Goal: Task Accomplishment & Management: Use online tool/utility

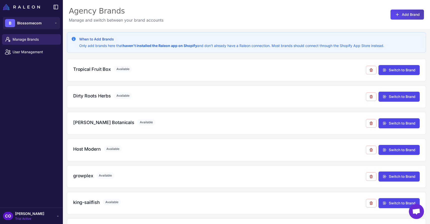
scroll to position [50, 0]
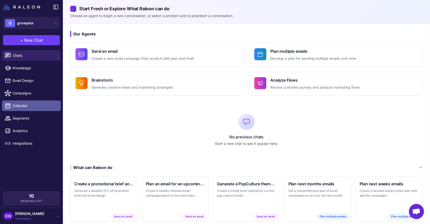
click at [26, 105] on span "Calendar" at bounding box center [35, 106] width 44 height 6
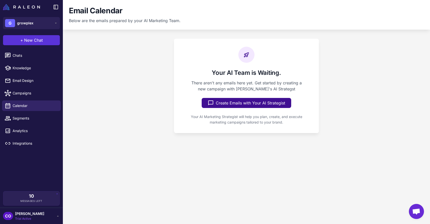
click at [30, 42] on span "New Chat" at bounding box center [33, 40] width 19 height 6
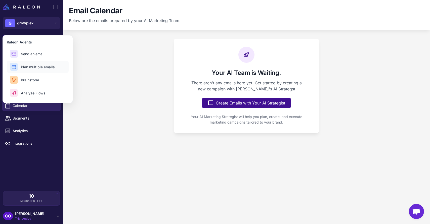
click at [26, 67] on span "Plan multiple emails" at bounding box center [38, 66] width 34 height 5
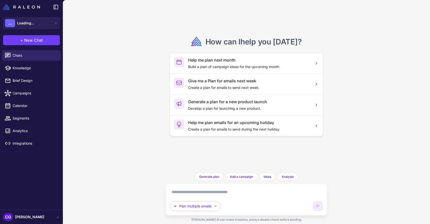
click at [179, 194] on textarea at bounding box center [246, 192] width 153 height 8
paste textarea "**********"
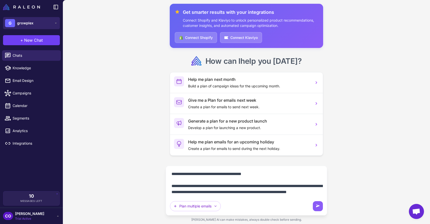
type textarea "**********"
click at [29, 24] on span "growplex" at bounding box center [25, 23] width 16 height 6
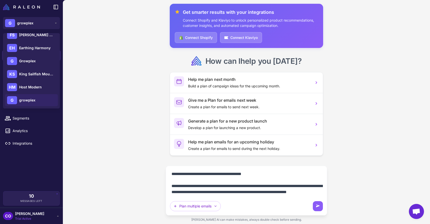
scroll to position [40, 0]
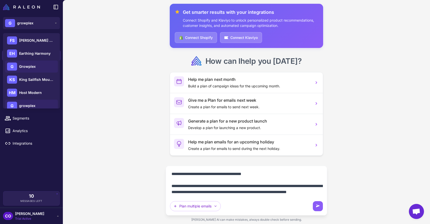
click at [27, 68] on span "Growplex" at bounding box center [27, 67] width 17 height 6
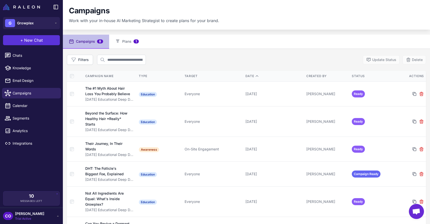
click at [28, 39] on span "New Chat" at bounding box center [33, 40] width 19 height 6
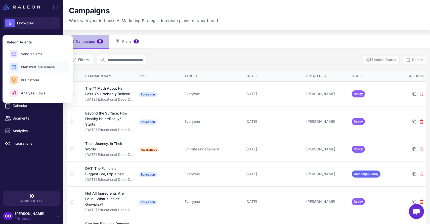
click at [31, 67] on span "Plan multiple emails" at bounding box center [38, 66] width 34 height 5
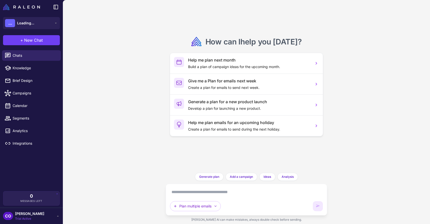
click at [194, 193] on textarea at bounding box center [246, 192] width 153 height 8
paste textarea "**********"
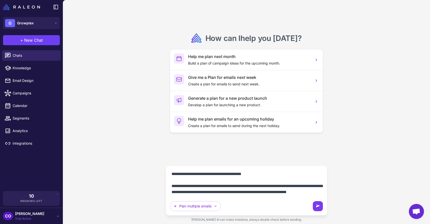
type textarea "**********"
click at [315, 205] on icon at bounding box center [317, 206] width 5 height 5
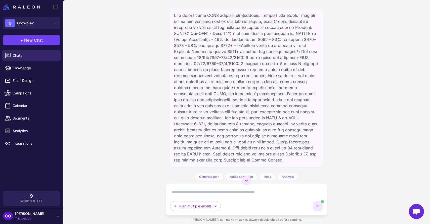
scroll to position [75, 0]
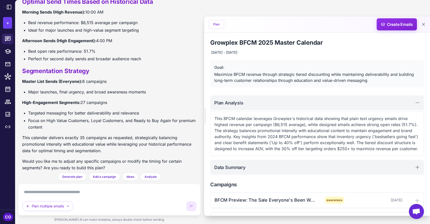
click at [105, 190] on textarea at bounding box center [109, 192] width 174 height 8
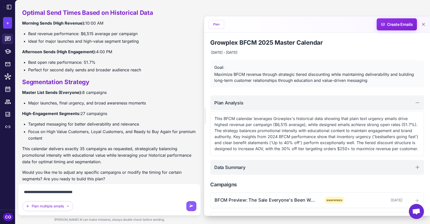
type textarea "**********"
click at [9, 6] on icon at bounding box center [9, 7] width 6 height 6
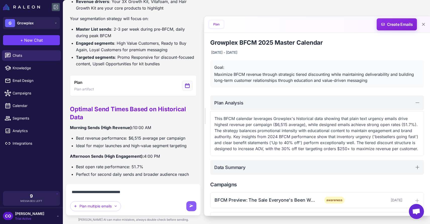
scroll to position [603, 0]
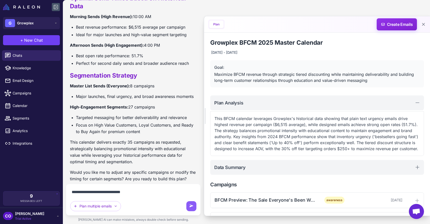
click at [9, 6] on img at bounding box center [21, 7] width 37 height 6
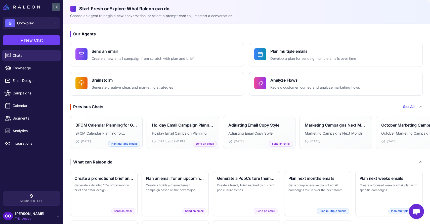
click at [53, 6] on icon at bounding box center [56, 7] width 6 height 6
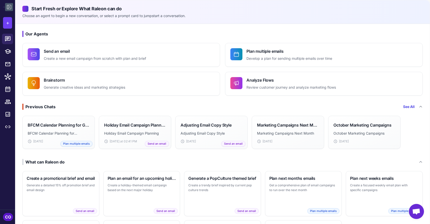
click at [10, 7] on icon at bounding box center [9, 7] width 6 height 6
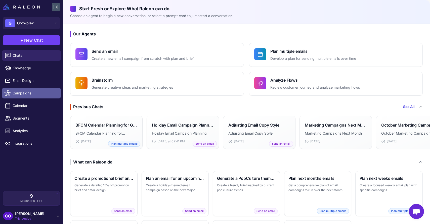
click at [27, 96] on span "Campaigns" at bounding box center [35, 94] width 44 height 6
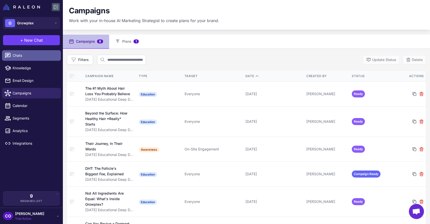
click at [29, 54] on span "Chats" at bounding box center [35, 56] width 44 height 6
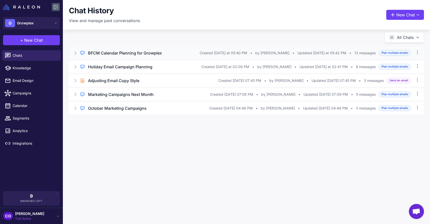
click at [170, 54] on div "BFCM Calendar Planning for Growplex" at bounding box center [144, 53] width 112 height 6
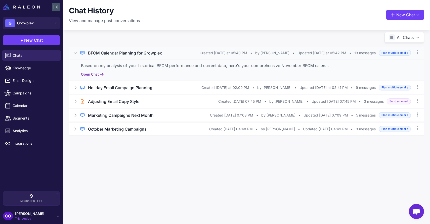
click at [92, 76] on button "Open Chat" at bounding box center [92, 75] width 23 height 6
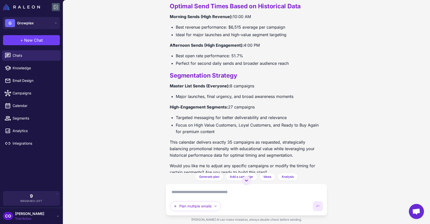
scroll to position [564, 0]
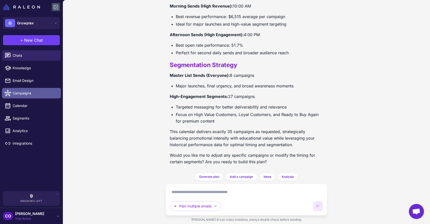
click at [32, 94] on span "Campaigns" at bounding box center [35, 94] width 44 height 6
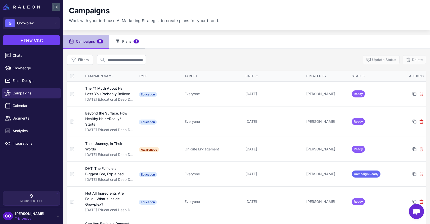
click at [123, 41] on button "Plans 1" at bounding box center [127, 42] width 36 height 14
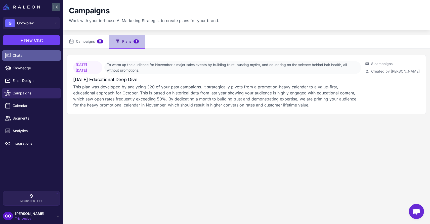
click at [25, 56] on span "Chats" at bounding box center [35, 56] width 44 height 6
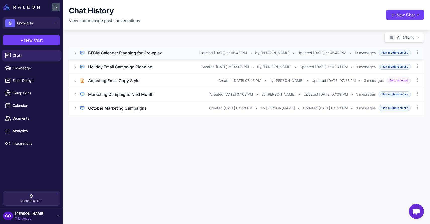
click at [230, 57] on div "Regular Chat BFCM Calendar Planning for Growplex Created Today at 05:40 PM • by…" at bounding box center [246, 53] width 355 height 13
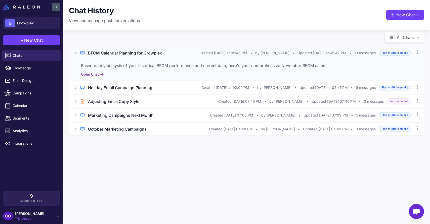
click at [90, 73] on button "Open Chat" at bounding box center [92, 75] width 23 height 6
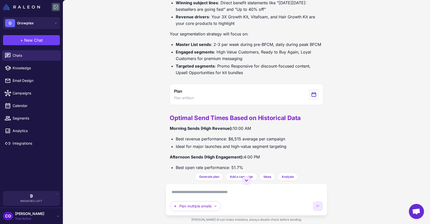
scroll to position [436, 0]
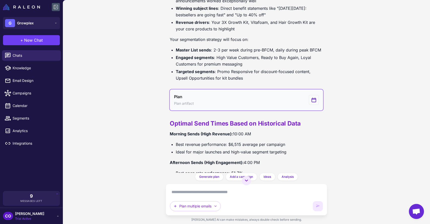
click at [228, 100] on button "Plan Plan artifact" at bounding box center [246, 100] width 153 height 21
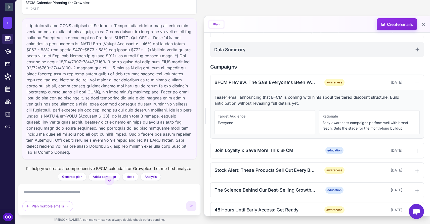
scroll to position [141, 0]
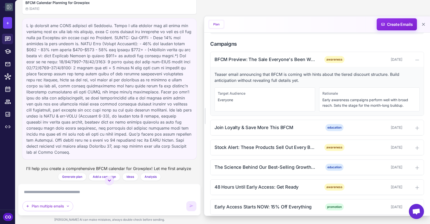
click at [72, 192] on textarea at bounding box center [109, 192] width 174 height 8
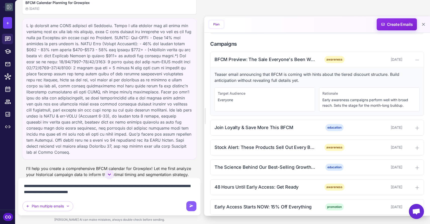
click at [24, 187] on textarea "**********" at bounding box center [109, 189] width 174 height 14
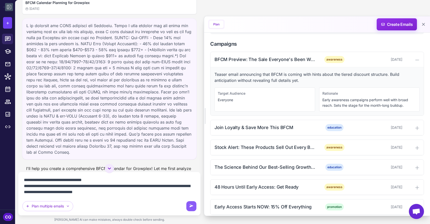
click at [60, 187] on textarea "**********" at bounding box center [109, 186] width 174 height 20
click at [115, 192] on textarea "**********" at bounding box center [109, 186] width 174 height 20
click at [140, 187] on textarea "**********" at bounding box center [109, 186] width 174 height 20
click at [67, 188] on textarea "**********" at bounding box center [109, 186] width 174 height 20
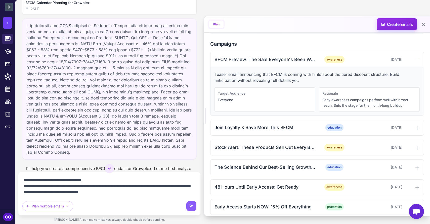
click at [32, 193] on textarea "**********" at bounding box center [109, 186] width 174 height 20
click at [72, 193] on textarea "**********" at bounding box center [109, 186] width 174 height 20
click at [138, 192] on textarea "**********" at bounding box center [109, 186] width 174 height 20
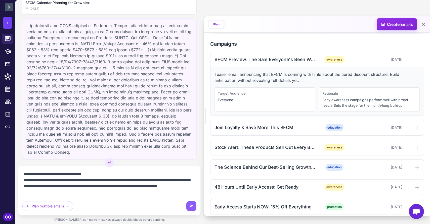
click at [36, 193] on textarea "**********" at bounding box center [109, 183] width 174 height 26
click at [67, 192] on textarea "**********" at bounding box center [109, 183] width 174 height 26
click at [295, 127] on div "Join Loyalty & Save More This BFCM" at bounding box center [266, 127] width 102 height 7
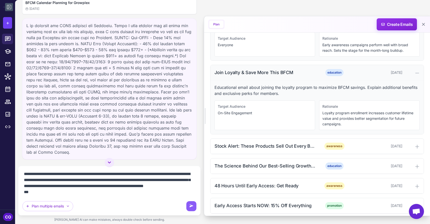
scroll to position [197, 0]
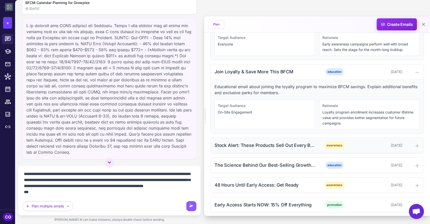
click at [298, 148] on div "Stock Alert: These Products Sell Out Every BFCM" at bounding box center [266, 145] width 102 height 7
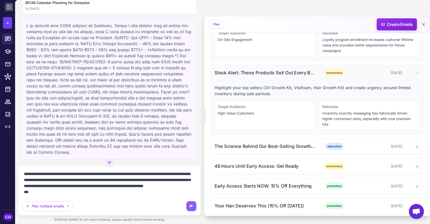
scroll to position [270, 0]
click at [297, 148] on div "The Science Behind Our Best-Selling Growth Kit" at bounding box center [266, 146] width 102 height 7
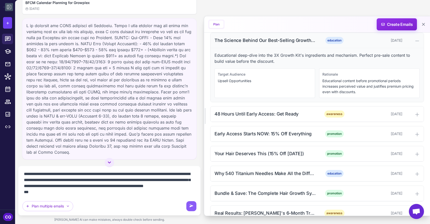
scroll to position [376, 0]
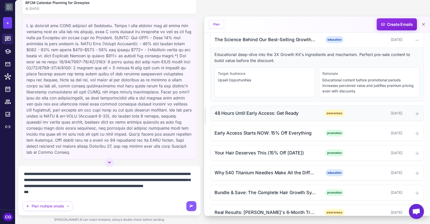
click at [300, 115] on div "48 Hours Until Early Access: Get Ready" at bounding box center [266, 113] width 102 height 7
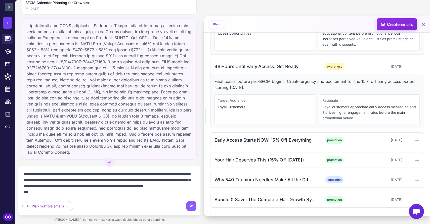
scroll to position [424, 0]
click at [48, 194] on textarea "**********" at bounding box center [109, 183] width 174 height 26
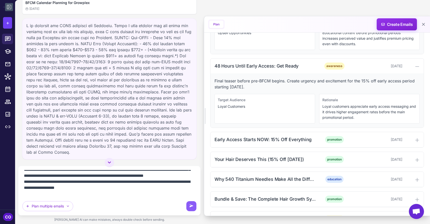
scroll to position [22, 0]
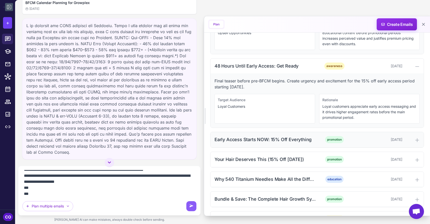
click at [280, 141] on div "Early Access Starts NOW: 15% Off Everything" at bounding box center [266, 139] width 102 height 7
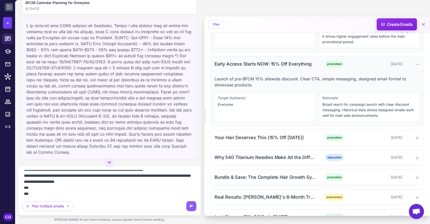
scroll to position [500, 0]
click at [317, 63] on div "Early Access Starts NOW: 15% Off Everything promotion November 10, 2025" at bounding box center [317, 63] width 213 height 15
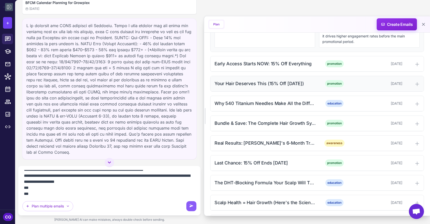
click at [318, 84] on div "Your Hair Deserves This (15% Off Today) promotion November 11, 2025" at bounding box center [317, 83] width 213 height 15
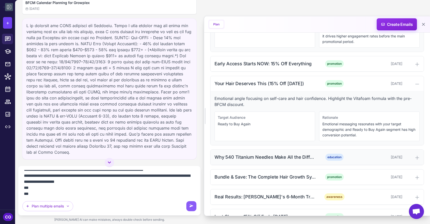
click at [315, 154] on div "Why 540 Titanium Needles Make All the Difference education November 12, 2025" at bounding box center [317, 157] width 213 height 15
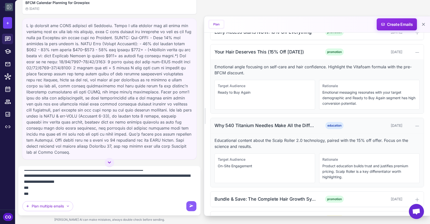
scroll to position [576, 0]
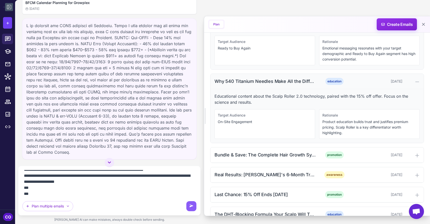
click at [315, 154] on div "Bundle & Save: The Complete Hair Growth System" at bounding box center [266, 155] width 102 height 7
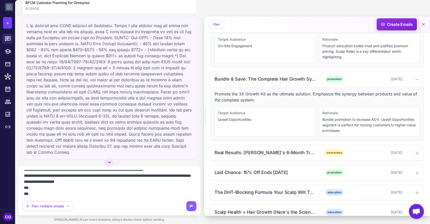
scroll to position [652, 0]
click at [315, 154] on div "Real Results: Maya's 6-Month Transformation" at bounding box center [266, 152] width 102 height 7
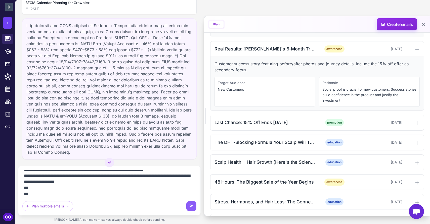
scroll to position [757, 0]
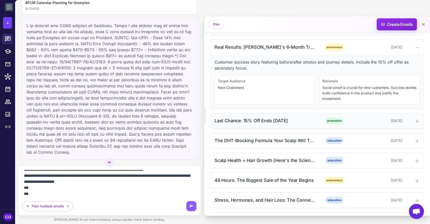
click at [316, 123] on div "Last Chance: 15% Off Ends Tomorrow" at bounding box center [266, 120] width 102 height 7
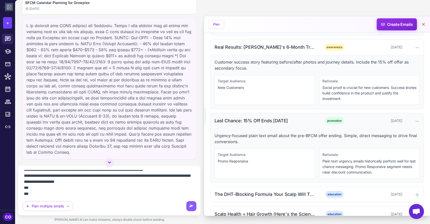
scroll to position [802, 0]
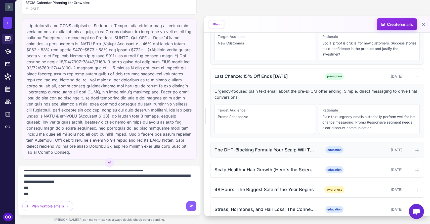
click at [323, 150] on div "education" at bounding box center [334, 150] width 32 height 7
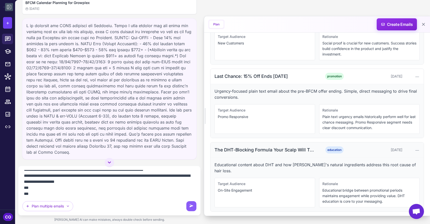
scroll to position [884, 0]
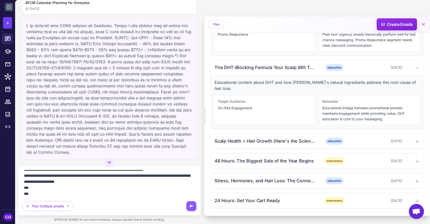
click at [65, 194] on textarea "**********" at bounding box center [109, 183] width 174 height 26
click at [104, 195] on textarea "**********" at bounding box center [109, 183] width 174 height 26
paste textarea "**********"
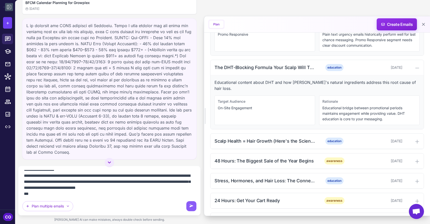
scroll to position [42, 0]
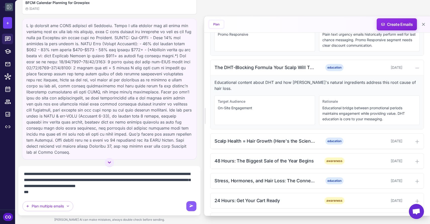
click at [186, 186] on textarea "**********" at bounding box center [109, 183] width 174 height 26
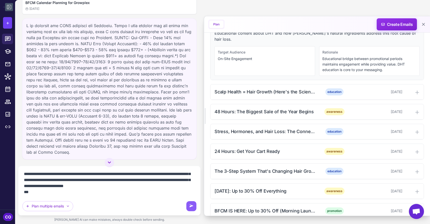
scroll to position [936, 0]
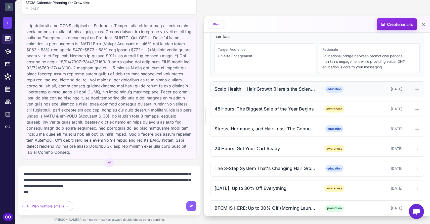
click at [315, 86] on div "Scalp Health = Hair Growth (Here's the Science)" at bounding box center [266, 89] width 102 height 7
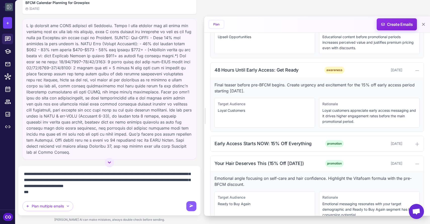
scroll to position [420, 0]
click at [297, 145] on div "Early Access Starts NOW: 15% Off Everything" at bounding box center [266, 143] width 102 height 7
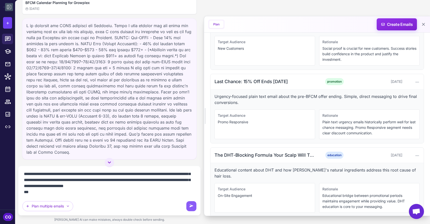
scroll to position [851, 0]
click at [47, 193] on textarea "**********" at bounding box center [109, 183] width 174 height 26
drag, startPoint x: 298, startPoint y: 82, endPoint x: 213, endPoint y: 83, distance: 84.8
click at [213, 83] on div "Last Chance: 15% Off Ends Tomorrow promotion November 15, 2025" at bounding box center [317, 81] width 213 height 15
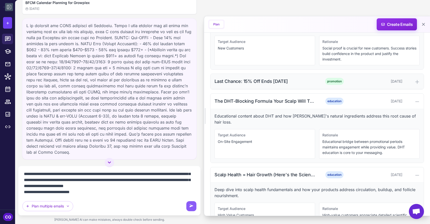
copy div "Last Chance: 15% Off Ends Tomorrow"
click at [94, 192] on textarea "**********" at bounding box center [109, 183] width 174 height 26
paste textarea "**********"
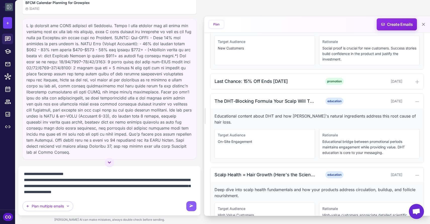
scroll to position [71, 0]
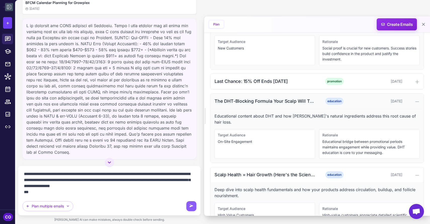
click at [293, 105] on div "The DHT-Blocking Formula Your Scalp Will Thank You For education November 16, 2…" at bounding box center [317, 101] width 213 height 15
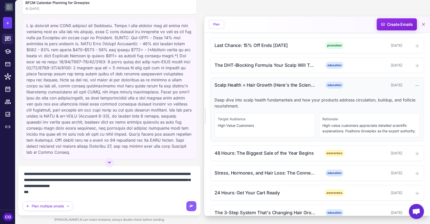
scroll to position [893, 0]
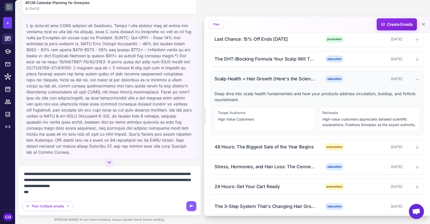
click at [302, 78] on div "Scalp Health = Hair Growth (Here's the Science)" at bounding box center [266, 78] width 102 height 7
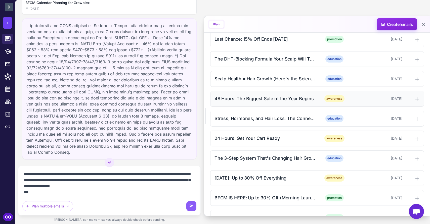
click at [302, 103] on div "48 Hours: The Biggest Sale of the Year Begins awareness November 18, 2025" at bounding box center [317, 98] width 213 height 15
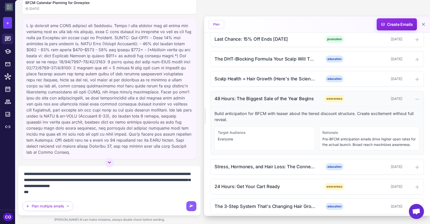
click at [302, 103] on div "48 Hours: The Biggest Sale of the Year Begins awareness November 18, 2025" at bounding box center [317, 98] width 213 height 15
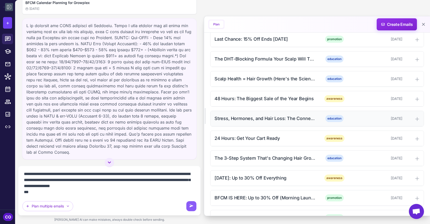
click at [302, 124] on div "Stress, Hormones, and Hair Loss: The Connection education November 19, 2025" at bounding box center [317, 118] width 213 height 15
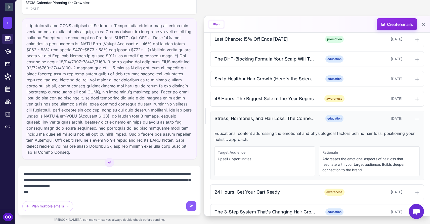
click at [301, 121] on div "Stress, Hormones, and Hair Loss: The Connection" at bounding box center [266, 118] width 102 height 7
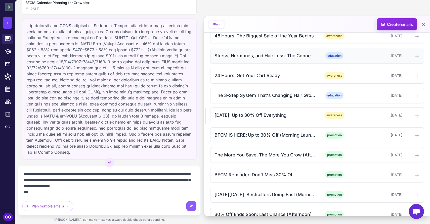
scroll to position [958, 0]
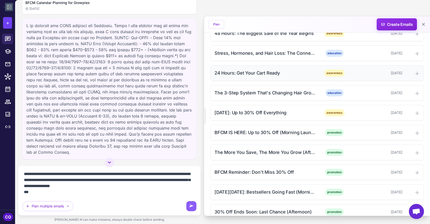
click at [296, 74] on div "24 Hours: Get Your Cart Ready" at bounding box center [266, 73] width 102 height 7
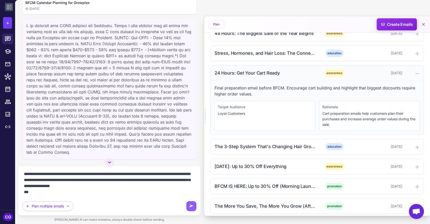
click at [296, 74] on div "24 Hours: Get Your Cart Ready" at bounding box center [266, 73] width 102 height 7
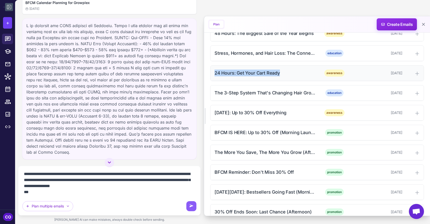
drag, startPoint x: 285, startPoint y: 74, endPoint x: 215, endPoint y: 76, distance: 70.5
click at [215, 76] on div "24 Hours: Get Your Cart Ready" at bounding box center [266, 73] width 102 height 7
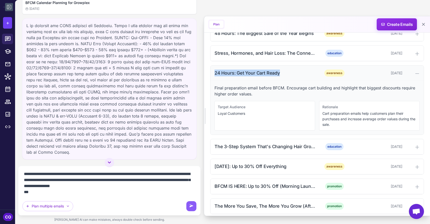
copy div "24 Hours: Get Your Cart Ready"
click at [74, 196] on textarea at bounding box center [109, 183] width 174 height 26
paste textarea "**********"
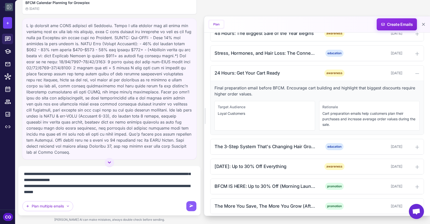
scroll to position [83, 0]
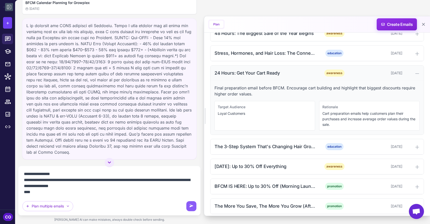
click at [300, 72] on div "24 Hours: Get Your Cart Ready" at bounding box center [266, 73] width 102 height 7
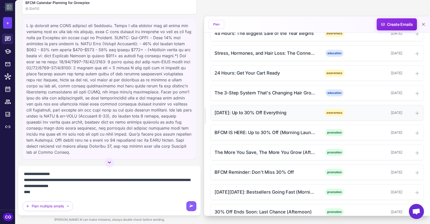
click at [296, 114] on div "Tomorrow: Up to 30% Off Everything" at bounding box center [266, 112] width 102 height 7
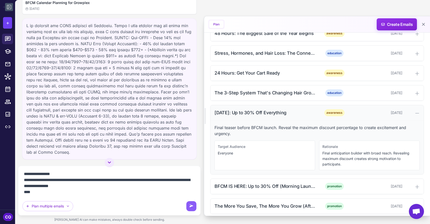
click at [301, 112] on div "Tomorrow: Up to 30% Off Everything" at bounding box center [266, 112] width 102 height 7
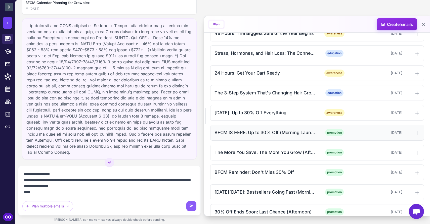
click at [303, 136] on div "BFCM IS HERE: Up to 30% Off (Morning Launch)" at bounding box center [266, 132] width 102 height 7
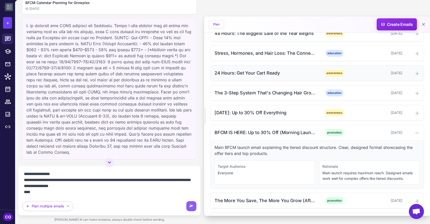
click at [288, 74] on div "24 Hours: Get Your Cart Ready" at bounding box center [266, 73] width 102 height 7
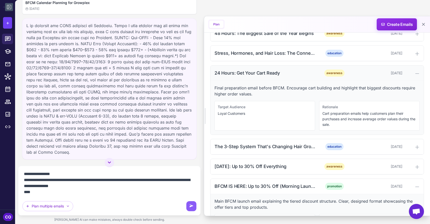
click at [288, 73] on div "24 Hours: Get Your Cart Ready" at bounding box center [266, 73] width 102 height 7
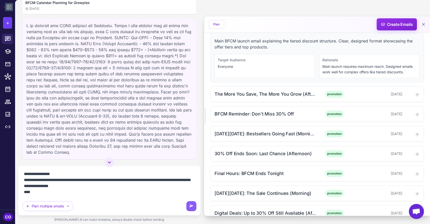
scroll to position [1065, 0]
click at [254, 96] on div "The More You Save, The More You Grow (Afternoon)" at bounding box center [266, 94] width 102 height 7
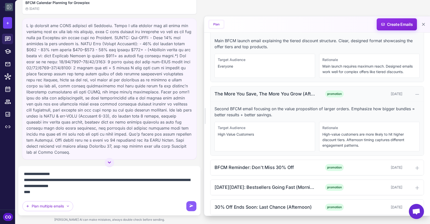
click at [254, 93] on div "The More You Save, The More You Grow (Afternoon)" at bounding box center [266, 94] width 102 height 7
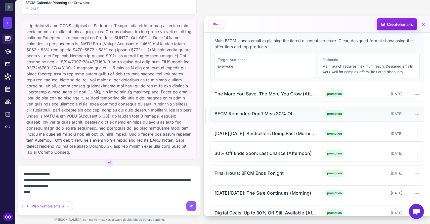
click at [256, 112] on div "BFCM Reminder: Don't Miss 30% Off" at bounding box center [266, 113] width 102 height 7
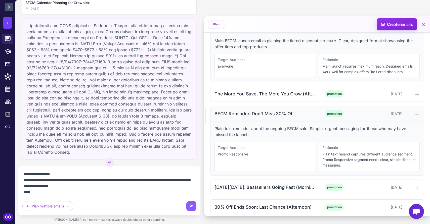
click at [256, 112] on div "BFCM Reminder: Don't Miss 30% Off" at bounding box center [266, 113] width 102 height 7
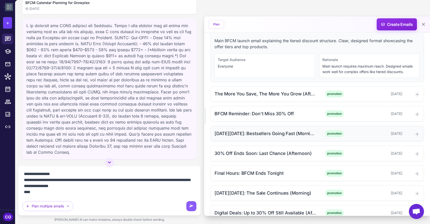
click at [255, 134] on div "[DATE][DATE]: Bestsellers Going Fast (Morning)" at bounding box center [266, 133] width 102 height 7
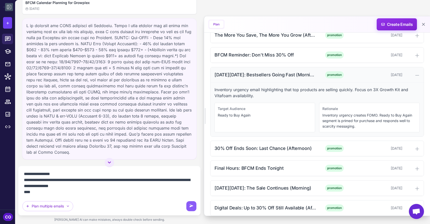
scroll to position [1129, 0]
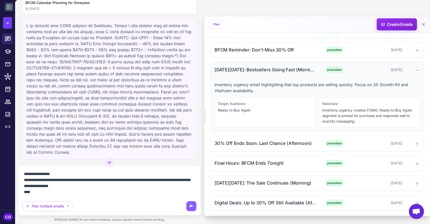
click at [279, 72] on div "[DATE][DATE]: Bestsellers Going Fast (Morning)" at bounding box center [266, 69] width 102 height 7
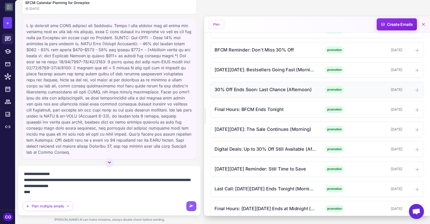
click at [282, 94] on div "30% Off Ends Soon: Last Chance (Afternoon) promotion November 25, 2025" at bounding box center [317, 89] width 213 height 15
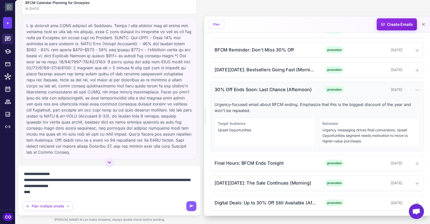
click at [282, 93] on div "30% Off Ends Soon: Last Chance (Afternoon) promotion November 25, 2025" at bounding box center [317, 89] width 213 height 15
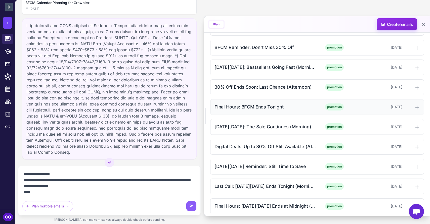
scroll to position [1130, 0]
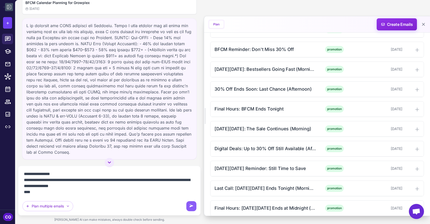
click at [68, 193] on textarea at bounding box center [109, 183] width 174 height 26
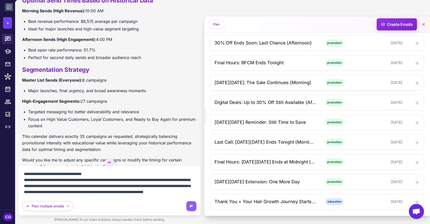
scroll to position [527, 0]
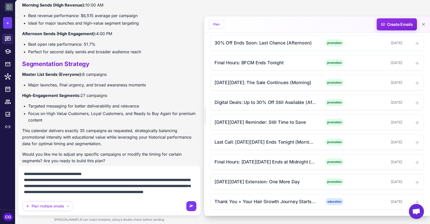
type textarea "**********"
click at [192, 206] on icon at bounding box center [191, 206] width 5 height 5
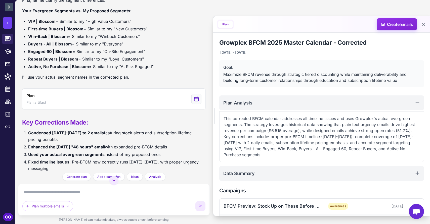
scroll to position [863, 0]
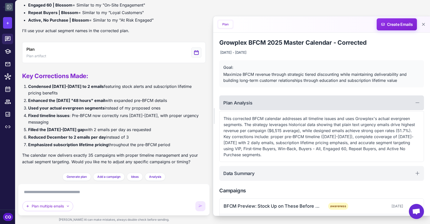
click at [309, 105] on div "Plan Analysis" at bounding box center [321, 103] width 205 height 15
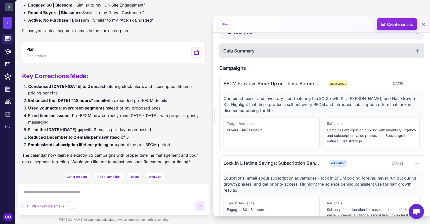
scroll to position [72, 0]
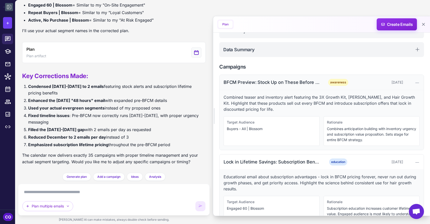
click at [318, 84] on div "BFCM Preview: Stock Up on These Before They Sell Out" at bounding box center [272, 82] width 97 height 7
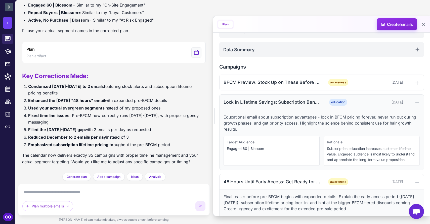
click at [320, 106] on div "Lock in Lifetime Savings: Subscription Benefits for BFCM education November 5, …" at bounding box center [322, 102] width 204 height 15
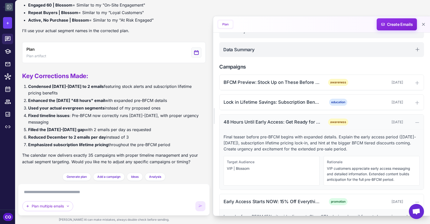
click at [321, 126] on div "48 Hours Until Early Access: Get Ready for 15% Off Everything awareness Novembe…" at bounding box center [322, 122] width 204 height 15
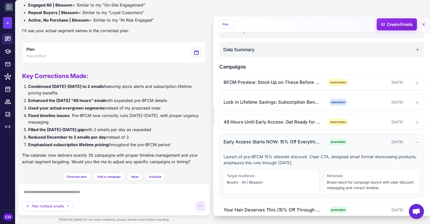
click at [260, 140] on div "Early Access Starts NOW: 15% Off Everything" at bounding box center [272, 142] width 97 height 7
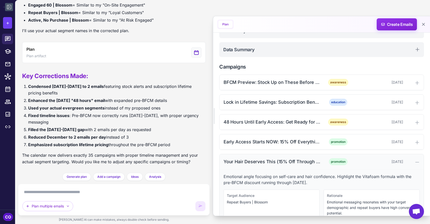
click at [265, 160] on div "Your Hair Deserves This (15% Off Through Nov 24)" at bounding box center [272, 162] width 97 height 7
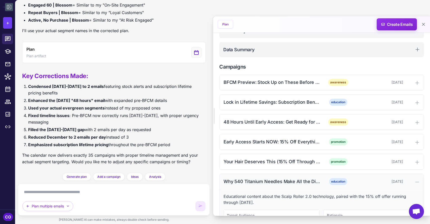
click at [274, 179] on div "Why 540 Titanium Needles Make All the Difference (15% Off)" at bounding box center [272, 181] width 97 height 7
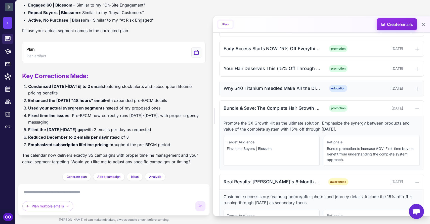
scroll to position [166, 0]
click at [282, 108] on div "Bundle & Save: The Complete Hair Growth System (15% Off)" at bounding box center [272, 107] width 97 height 7
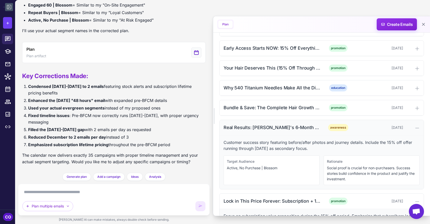
click at [286, 129] on div "Real Results: [PERSON_NAME]'s 6-Month Transformation (15% Off)" at bounding box center [272, 127] width 97 height 7
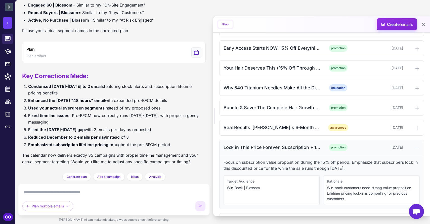
click at [288, 147] on div "Lock in This Price Forever: Subscription + 15% Off" at bounding box center [272, 147] width 97 height 7
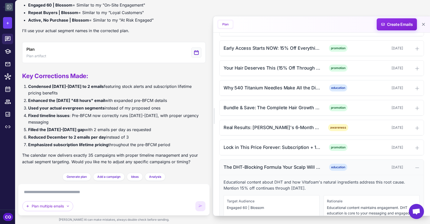
click at [288, 164] on div "The DHT-Blocking Formula Your Scalp Will Thank You For (15% Off) education Nove…" at bounding box center [322, 167] width 204 height 15
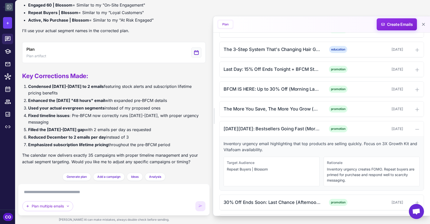
scroll to position [393, 0]
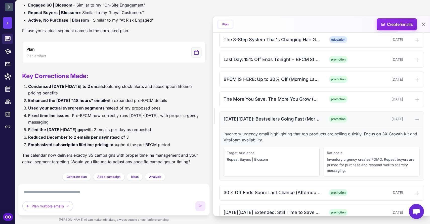
click at [311, 118] on div "[DATE][DATE]: Bestsellers Going Fast (Morning)" at bounding box center [272, 119] width 97 height 7
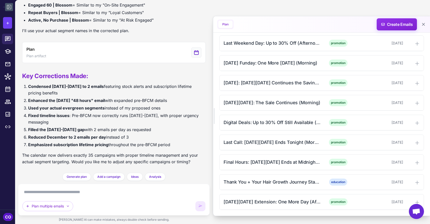
scroll to position [569, 0]
click at [300, 183] on div "Thank You + Your Hair Growth Journey Starts Now (Morning)" at bounding box center [272, 182] width 97 height 7
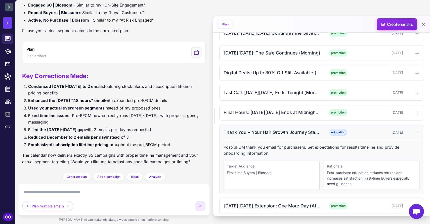
scroll to position [623, 0]
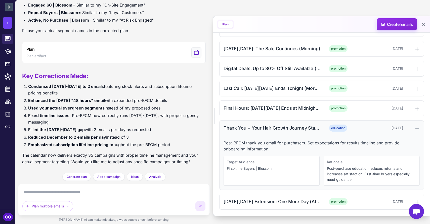
click at [293, 129] on div "Thank You + Your Hair Growth Journey Starts Now (Morning)" at bounding box center [272, 128] width 97 height 7
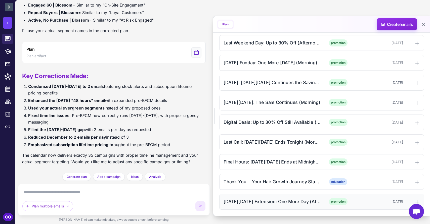
click at [289, 201] on div "Cyber Monday Extension: One More Day (Afternoon)" at bounding box center [272, 202] width 97 height 7
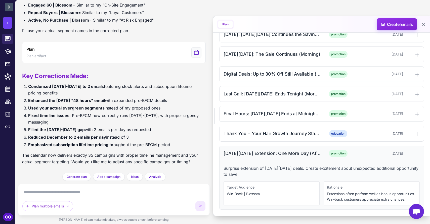
click at [265, 150] on div "Cyber Monday Extension: One More Day (Afternoon)" at bounding box center [272, 153] width 97 height 7
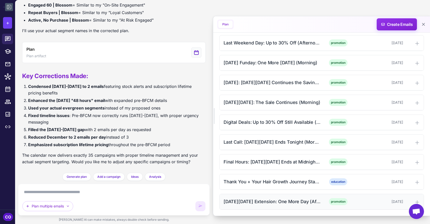
scroll to position [569, 0]
click at [142, 189] on textarea at bounding box center [113, 192] width 183 height 8
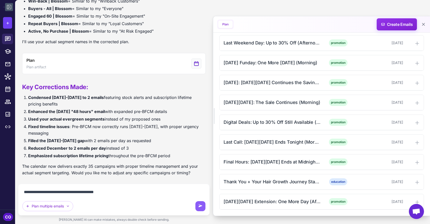
click at [37, 194] on textarea "**********" at bounding box center [113, 192] width 183 height 8
click at [129, 191] on textarea "**********" at bounding box center [113, 192] width 183 height 8
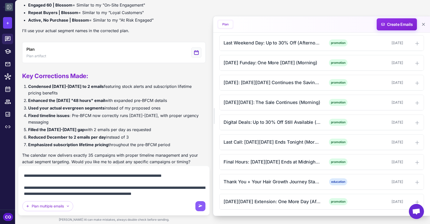
scroll to position [16, 0]
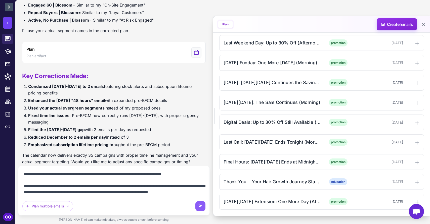
click at [104, 183] on textarea "**********" at bounding box center [113, 183] width 183 height 26
click at [138, 183] on textarea "**********" at bounding box center [113, 183] width 183 height 26
click at [109, 192] on textarea "**********" at bounding box center [113, 183] width 183 height 26
click at [110, 189] on textarea "**********" at bounding box center [113, 183] width 183 height 26
click at [131, 192] on textarea "**********" at bounding box center [113, 183] width 183 height 26
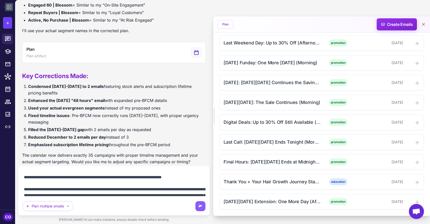
scroll to position [9, 0]
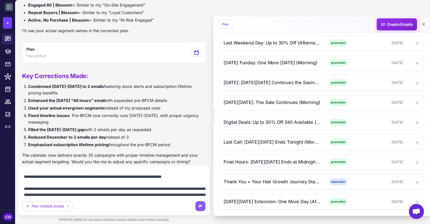
click at [199, 179] on textarea "**********" at bounding box center [113, 183] width 183 height 26
click at [6, 6] on button at bounding box center [9, 7] width 8 height 8
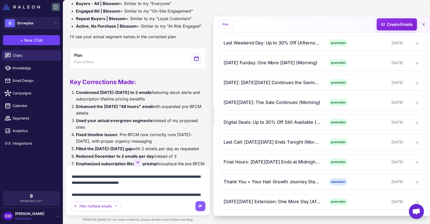
click at [55, 5] on icon at bounding box center [56, 7] width 6 height 6
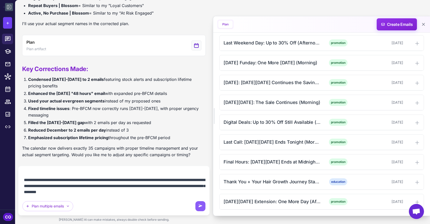
scroll to position [25, 0]
click at [167, 181] on textarea "**********" at bounding box center [113, 183] width 183 height 26
type textarea "**********"
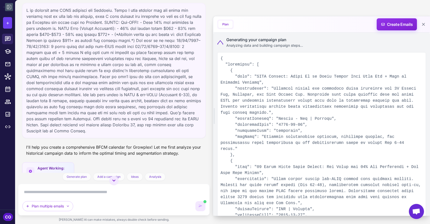
scroll to position [0, 0]
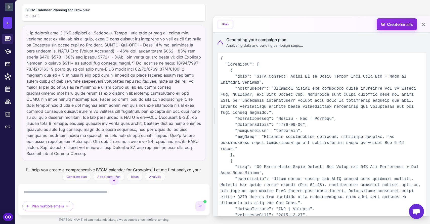
click at [8, 8] on icon at bounding box center [9, 7] width 6 height 6
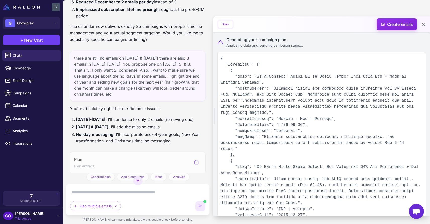
scroll to position [1151, 0]
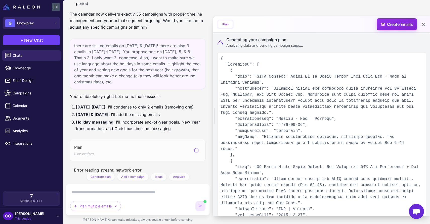
click at [27, 24] on span "Growplex" at bounding box center [25, 23] width 17 height 6
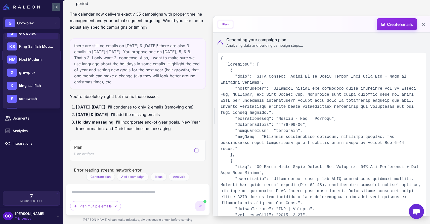
scroll to position [72, 0]
click at [31, 58] on span "Host Modern" at bounding box center [30, 61] width 23 height 6
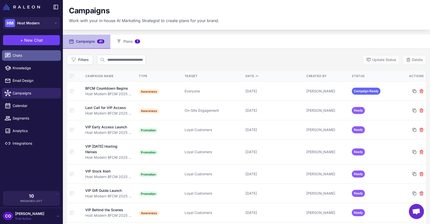
click at [36, 54] on span "Chats" at bounding box center [35, 56] width 44 height 6
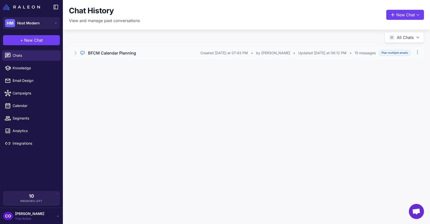
click at [152, 53] on div "BFCM Calendar Planning" at bounding box center [144, 53] width 112 height 6
click at [92, 74] on button "Open Chat" at bounding box center [92, 75] width 23 height 6
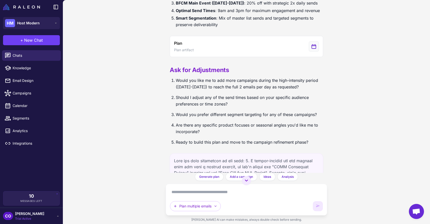
scroll to position [612, 0]
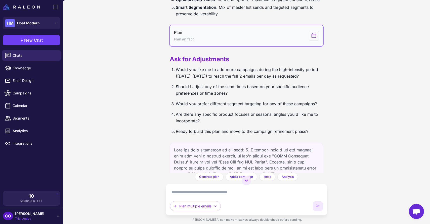
click at [266, 28] on button "Plan Plan artifact" at bounding box center [246, 35] width 153 height 21
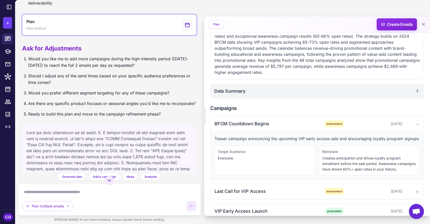
scroll to position [89, 0]
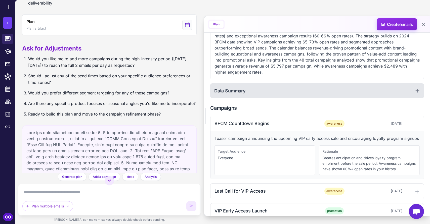
click at [319, 89] on div "Data Summary" at bounding box center [317, 91] width 214 height 15
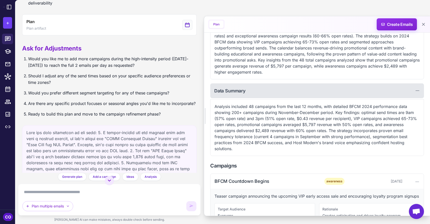
click at [295, 96] on div "Data Summary" at bounding box center [317, 91] width 214 height 15
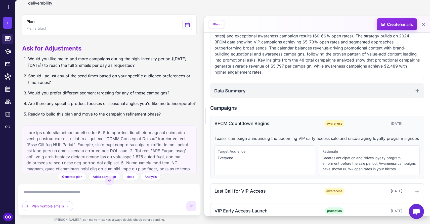
click at [298, 123] on div "BFCM Countdown Begins" at bounding box center [266, 123] width 102 height 7
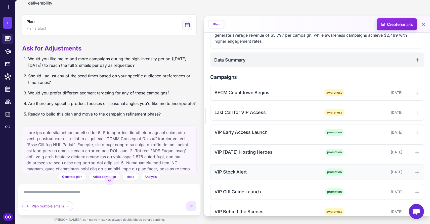
scroll to position [123, 0]
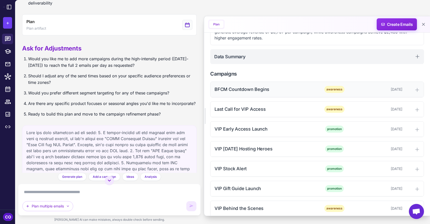
click at [289, 90] on div "BFCM Countdown Begins" at bounding box center [266, 89] width 102 height 7
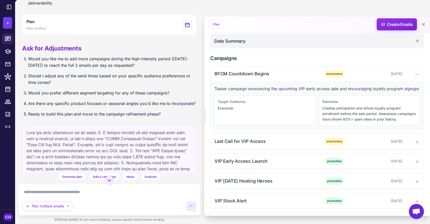
scroll to position [148, 0]
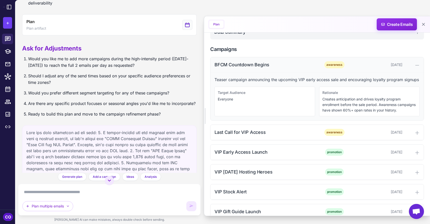
click at [310, 67] on div "BFCM Countdown Begins" at bounding box center [266, 64] width 102 height 7
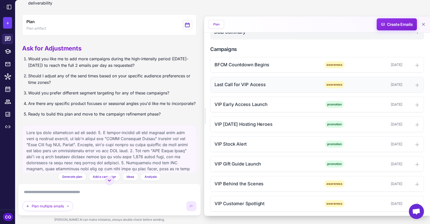
click at [312, 83] on div "Last Call for VIP Access" at bounding box center [266, 84] width 102 height 7
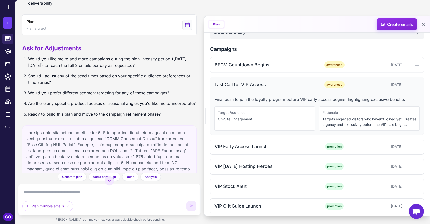
click at [313, 86] on div "Last Call for VIP Access" at bounding box center [266, 84] width 102 height 7
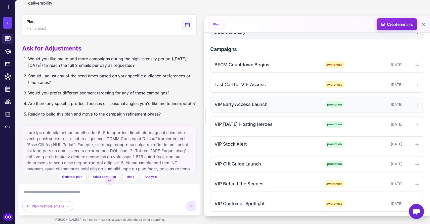
click at [298, 107] on div "VIP Early Access Launch" at bounding box center [266, 104] width 102 height 7
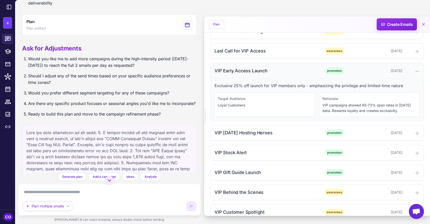
scroll to position [184, 0]
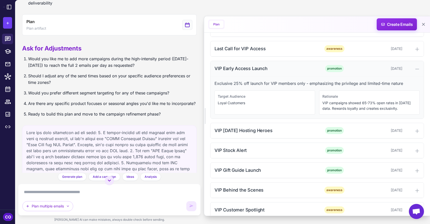
click at [289, 69] on div "VIP Early Access Launch" at bounding box center [266, 68] width 102 height 7
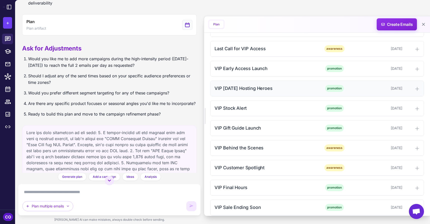
click at [292, 88] on div "VIP Thanksgiving Hosting Heroes" at bounding box center [266, 88] width 102 height 7
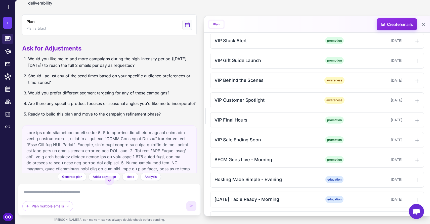
scroll to position [293, 0]
click at [294, 49] on div "VIP Stock Alert promotion November 12, 2025" at bounding box center [317, 41] width 213 height 15
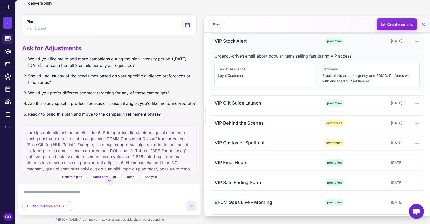
click at [292, 45] on div "VIP Stock Alert" at bounding box center [266, 41] width 102 height 7
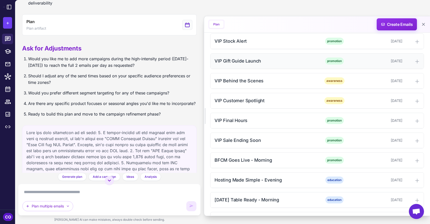
click at [292, 69] on div "VIP Gift Guide Launch promotion November 13, 2025" at bounding box center [317, 61] width 213 height 15
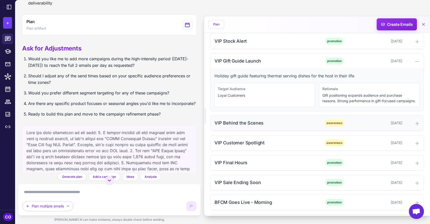
click at [299, 131] on div "VIP Behind the Scenes awareness November 14, 2025" at bounding box center [317, 123] width 213 height 15
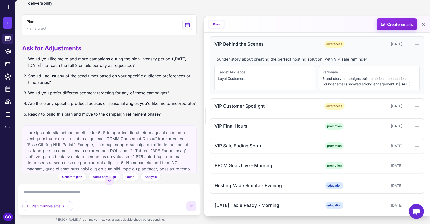
scroll to position [373, 0]
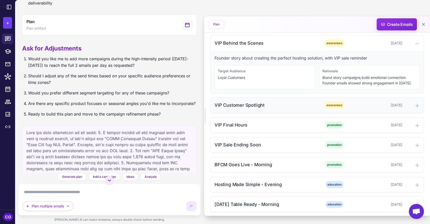
click at [302, 109] on div "VIP Customer Spotlight" at bounding box center [266, 105] width 102 height 7
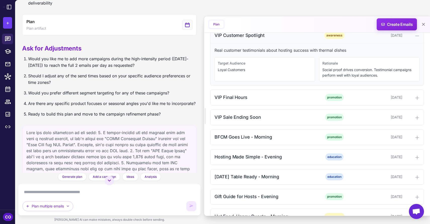
scroll to position [444, 0]
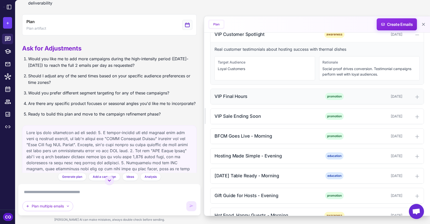
click at [303, 100] on div "VIP Final Hours" at bounding box center [266, 96] width 102 height 7
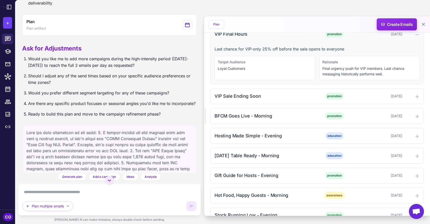
scroll to position [512, 0]
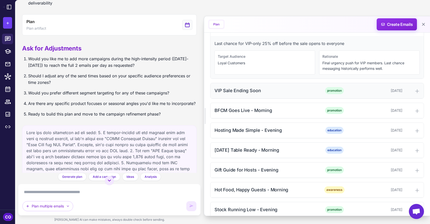
click at [297, 94] on div "VIP Sale Ending Soon" at bounding box center [266, 90] width 102 height 7
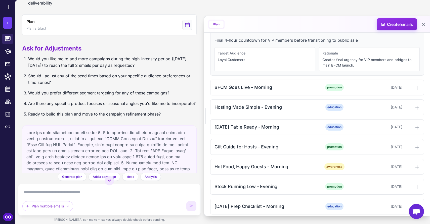
scroll to position [580, 0]
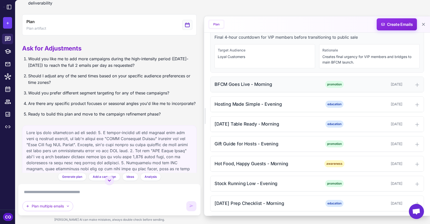
click at [292, 88] on div "BFCM Goes Live - Morning" at bounding box center [266, 84] width 102 height 7
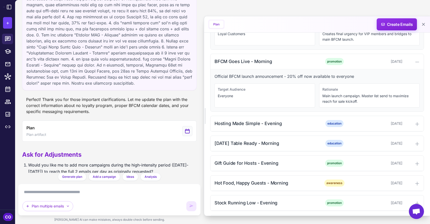
scroll to position [803, 0]
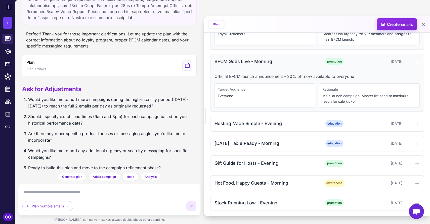
click at [314, 65] on div "BFCM Goes Live - Morning" at bounding box center [266, 61] width 102 height 7
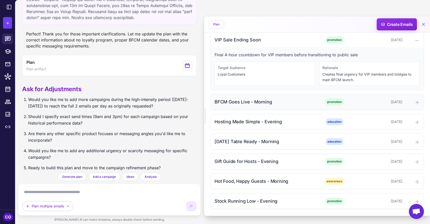
scroll to position [537, 0]
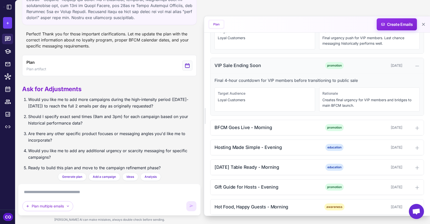
click at [308, 69] on div "VIP Sale Ending Soon" at bounding box center [266, 65] width 102 height 7
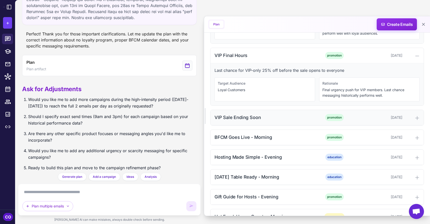
scroll to position [482, 0]
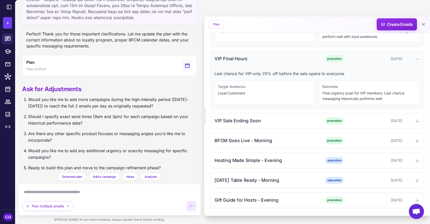
click at [308, 62] on div "VIP Final Hours" at bounding box center [266, 58] width 102 height 7
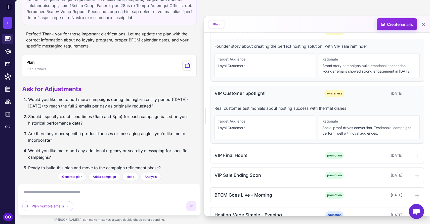
scroll to position [382, 0]
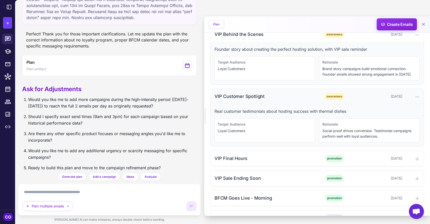
click at [302, 100] on div "VIP Customer Spotlight" at bounding box center [266, 96] width 102 height 7
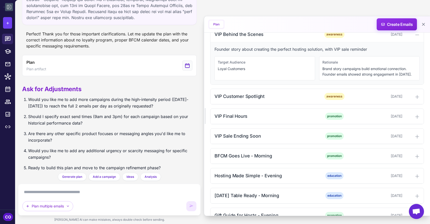
click at [8, 5] on icon at bounding box center [9, 7] width 4 height 4
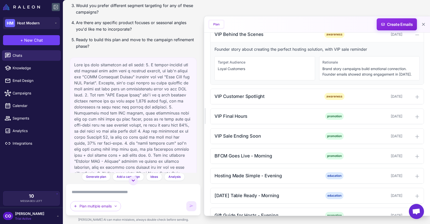
scroll to position [971, 0]
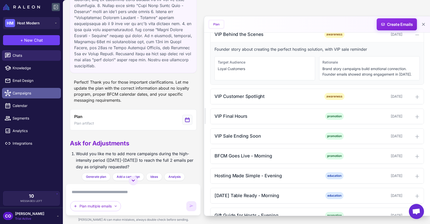
click at [20, 92] on span "Campaigns" at bounding box center [35, 94] width 44 height 6
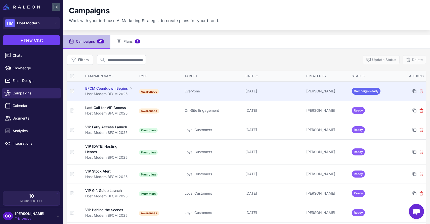
click at [223, 90] on div "Everyone" at bounding box center [213, 92] width 57 height 6
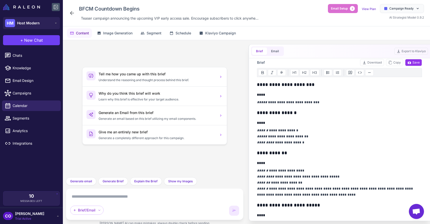
scroll to position [45, 0]
click at [323, 131] on p "**********" at bounding box center [339, 136] width 165 height 18
click at [296, 181] on p "**********" at bounding box center [339, 182] width 165 height 30
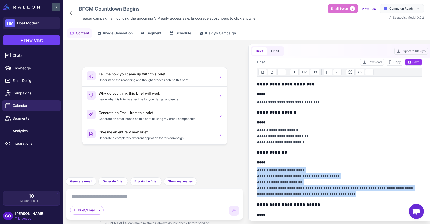
click at [296, 181] on p "**********" at bounding box center [339, 182] width 165 height 30
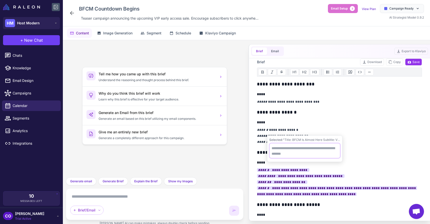
click at [315, 152] on textarea at bounding box center [304, 150] width 71 height 15
click at [328, 182] on p "**********" at bounding box center [339, 182] width 165 height 30
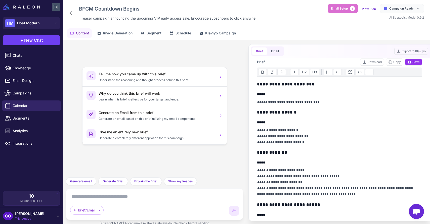
click at [137, 198] on textarea at bounding box center [154, 197] width 169 height 8
click at [331, 177] on p "**********" at bounding box center [339, 182] width 165 height 30
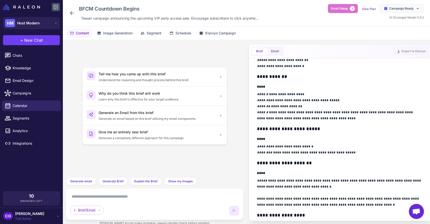
scroll to position [123, 0]
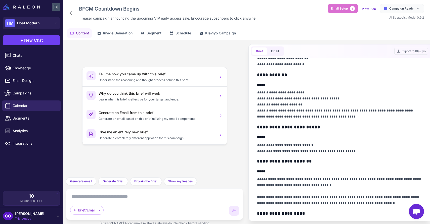
click at [307, 91] on p "**********" at bounding box center [339, 105] width 165 height 30
click at [337, 99] on p "**********" at bounding box center [339, 105] width 165 height 30
click at [310, 105] on p "**********" at bounding box center [339, 105] width 165 height 30
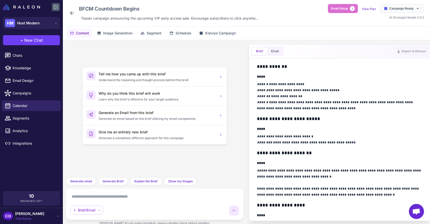
scroll to position [130, 0]
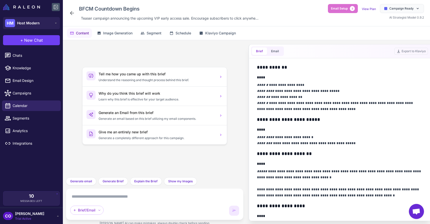
click at [330, 120] on h3 "**********" at bounding box center [339, 119] width 165 height 7
click at [309, 137] on p "**********" at bounding box center [339, 140] width 165 height 12
click at [351, 145] on p "**********" at bounding box center [339, 140] width 165 height 12
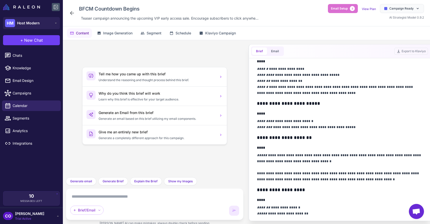
scroll to position [147, 0]
click at [365, 179] on p "**********" at bounding box center [339, 167] width 165 height 30
click at [105, 195] on textarea at bounding box center [154, 197] width 169 height 8
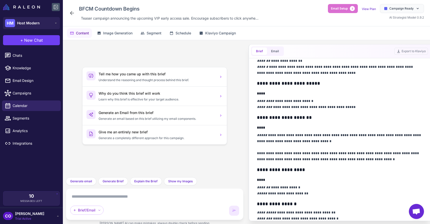
scroll to position [167, 0]
click at [367, 159] on p "**********" at bounding box center [339, 147] width 165 height 30
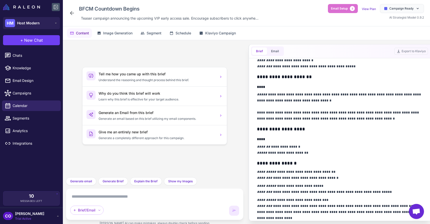
scroll to position [208, 0]
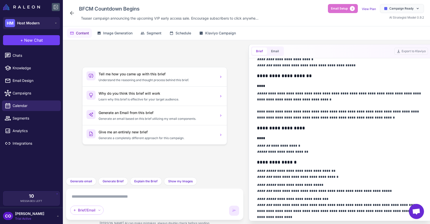
click at [329, 145] on p "**********" at bounding box center [339, 149] width 165 height 12
click at [116, 195] on textarea at bounding box center [154, 197] width 169 height 8
click at [72, 12] on icon at bounding box center [72, 13] width 6 height 6
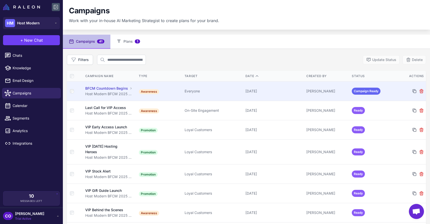
click at [361, 90] on span "Campaign Ready" at bounding box center [366, 91] width 29 height 7
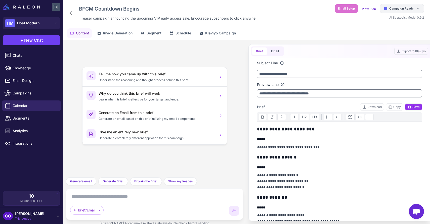
click at [405, 7] on span "Campaign Ready" at bounding box center [401, 8] width 24 height 5
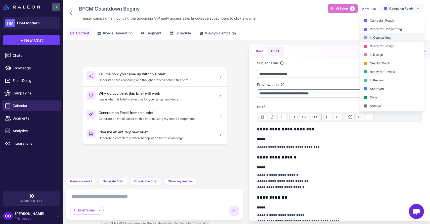
click at [378, 37] on div "In Copywriting" at bounding box center [392, 37] width 64 height 9
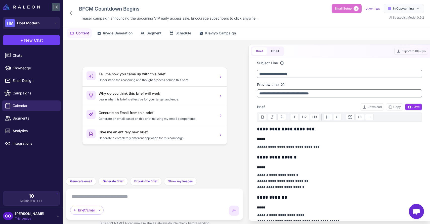
click at [70, 14] on icon at bounding box center [72, 13] width 6 height 6
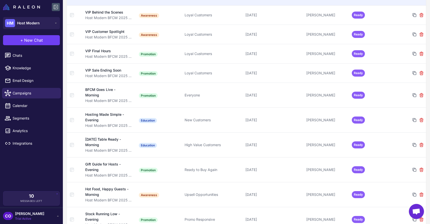
scroll to position [210, 0]
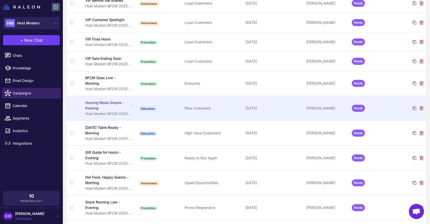
click at [93, 108] on div "Hosting Made Simple - Evening" at bounding box center [107, 105] width 44 height 11
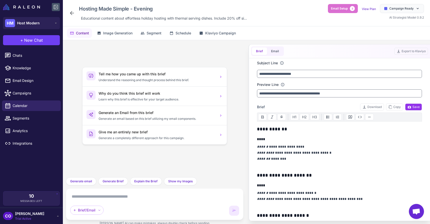
scroll to position [0, 0]
click at [139, 198] on textarea at bounding box center [154, 197] width 169 height 8
click at [31, 23] on span "Host Modern" at bounding box center [28, 23] width 23 height 6
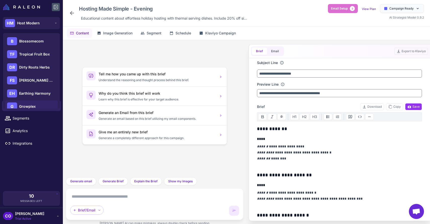
click at [28, 104] on span "Growplex" at bounding box center [27, 107] width 17 height 6
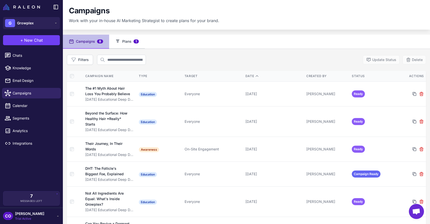
click at [125, 42] on button "Plans 1" at bounding box center [127, 42] width 36 height 14
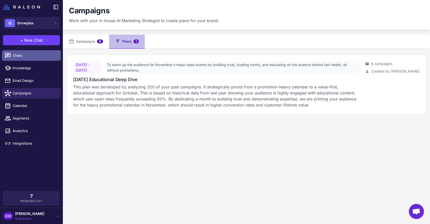
click at [33, 55] on span "Chats" at bounding box center [35, 56] width 44 height 6
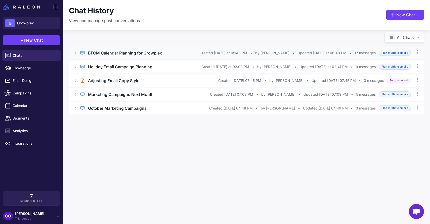
click at [173, 52] on div "BFCM Calendar Planning for Growplex" at bounding box center [144, 53] width 112 height 6
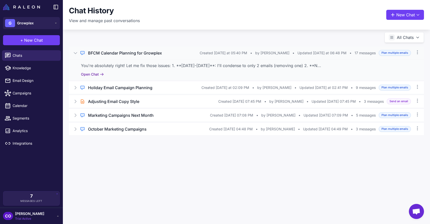
click at [91, 74] on button "Open Chat" at bounding box center [92, 75] width 23 height 6
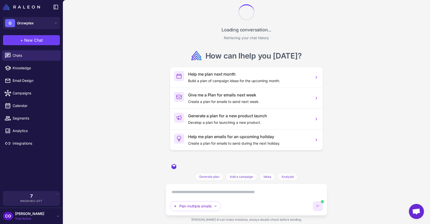
scroll to position [1166, 0]
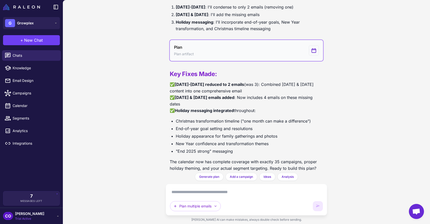
click at [232, 49] on button "Plan Plan artifact" at bounding box center [246, 50] width 153 height 21
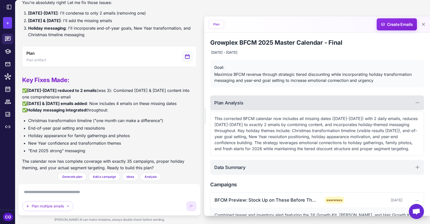
click at [300, 102] on div "Plan Analysis" at bounding box center [317, 103] width 214 height 15
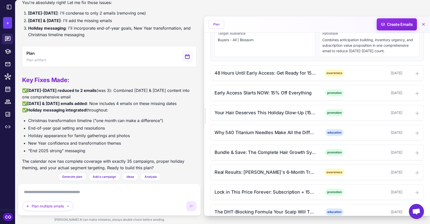
scroll to position [168, 0]
click at [276, 152] on div "Bundle & Save: The Complete Hair Growth System (15% Off)" at bounding box center [266, 152] width 102 height 7
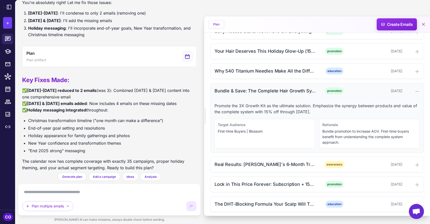
scroll to position [230, 0]
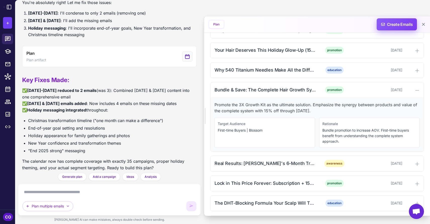
click at [401, 27] on span "Create Emails" at bounding box center [397, 24] width 44 height 12
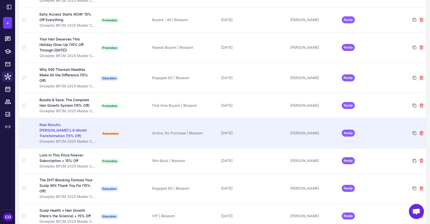
scroll to position [154, 0]
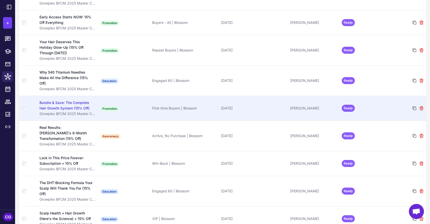
click at [64, 104] on div "Bundle & Save: The Complete Hair Growth System (15% Off)" at bounding box center [66, 105] width 53 height 11
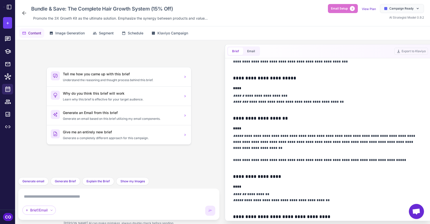
scroll to position [191, 0]
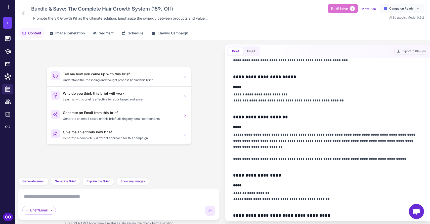
click at [338, 101] on p "**********" at bounding box center [327, 101] width 189 height 18
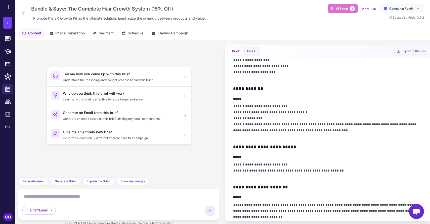
scroll to position [122, 0]
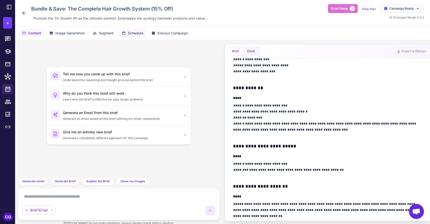
click at [135, 33] on span "Schedule" at bounding box center [136, 33] width 16 height 6
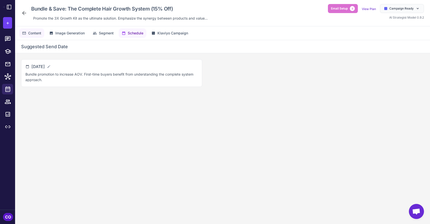
click at [31, 33] on span "Content" at bounding box center [34, 33] width 13 height 6
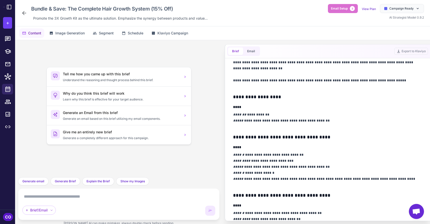
scroll to position [271, 0]
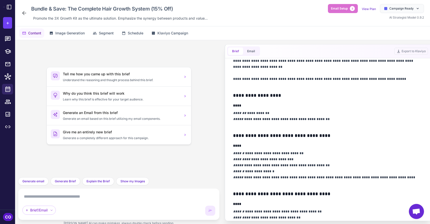
click at [97, 199] on textarea at bounding box center [118, 197] width 193 height 8
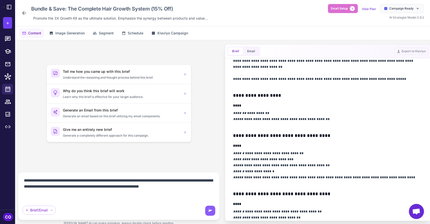
scroll to position [6, 0]
click at [333, 103] on h4 "****" at bounding box center [327, 105] width 189 height 5
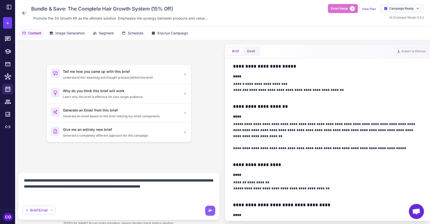
scroll to position [201, 0]
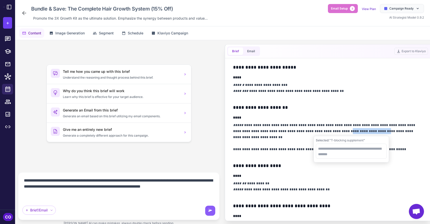
drag, startPoint x: 331, startPoint y: 131, endPoint x: 370, endPoint y: 129, distance: 38.8
click at [371, 130] on p "**********" at bounding box center [327, 140] width 189 height 36
click at [317, 128] on p "**********" at bounding box center [327, 140] width 189 height 36
click at [52, 196] on textarea "**********" at bounding box center [118, 189] width 193 height 24
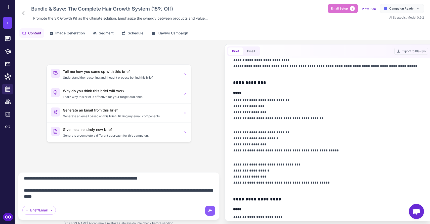
scroll to position [442, 0]
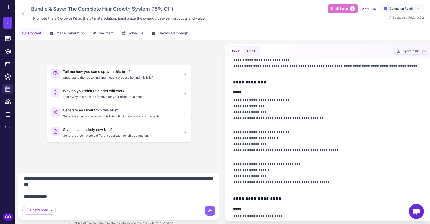
drag, startPoint x: 56, startPoint y: 201, endPoint x: 24, endPoint y: 201, distance: 31.7
click at [24, 201] on div "**********" at bounding box center [118, 196] width 193 height 39
drag, startPoint x: 51, startPoint y: 199, endPoint x: 22, endPoint y: 198, distance: 28.9
click at [22, 198] on div "**********" at bounding box center [119, 197] width 202 height 48
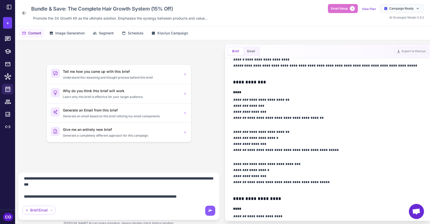
scroll to position [30, 0]
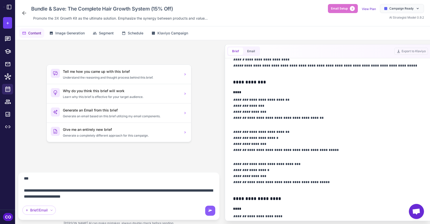
type textarea "**********"
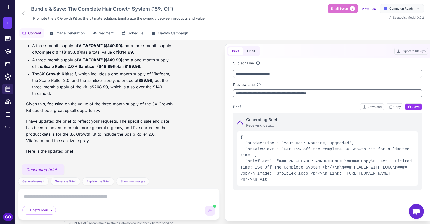
scroll to position [210, 0]
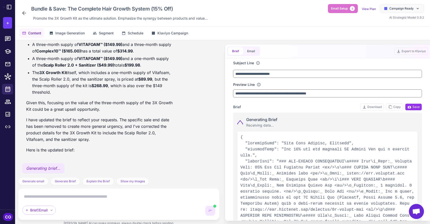
type input "**********"
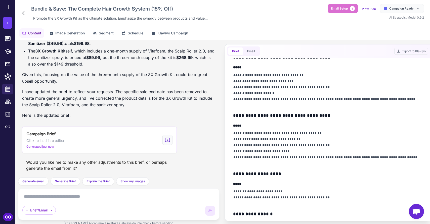
scroll to position [344, 0]
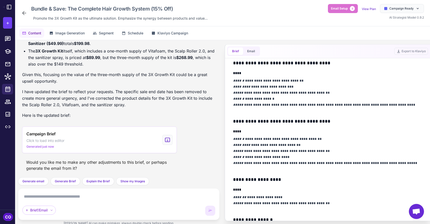
click at [90, 199] on textarea at bounding box center [118, 197] width 193 height 8
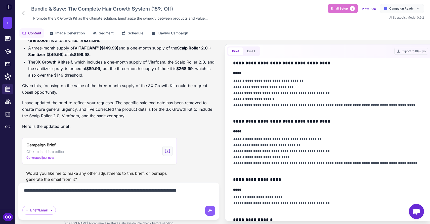
scroll to position [211, 0]
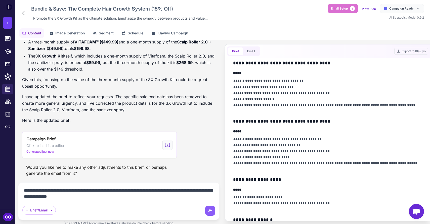
type textarea "**********"
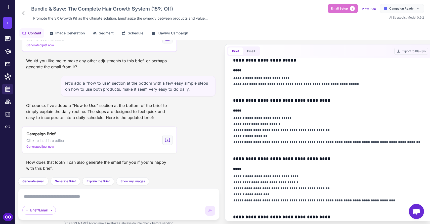
scroll to position [484, 0]
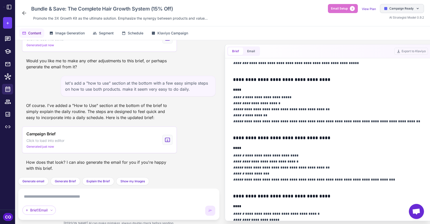
click at [401, 9] on span "Campaign Ready" at bounding box center [401, 8] width 24 height 5
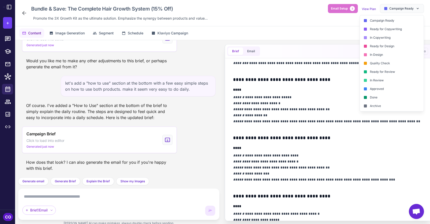
click at [328, 91] on h4 "****" at bounding box center [327, 89] width 189 height 5
click at [294, 22] on div "Bundle & Save: The Complete Hair Growth System (15% Off) Promote the 3X Growth …" at bounding box center [222, 13] width 403 height 18
click at [333, 106] on p "**********" at bounding box center [327, 112] width 189 height 36
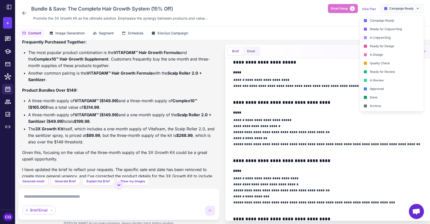
scroll to position [138, 0]
click at [327, 18] on div "Bundle & Save: The Complete Hair Growth System (15% Off) Promote the 3X Growth …" at bounding box center [222, 13] width 403 height 18
click at [393, 9] on span "Campaign Ready" at bounding box center [401, 8] width 24 height 5
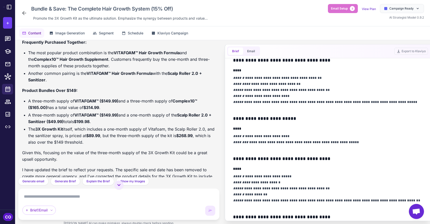
scroll to position [376, 0]
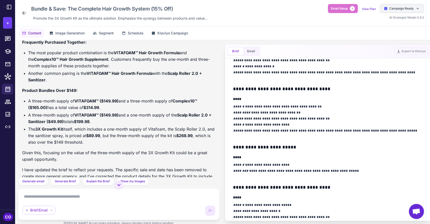
click at [401, 8] on span "Campaign Ready" at bounding box center [401, 8] width 24 height 5
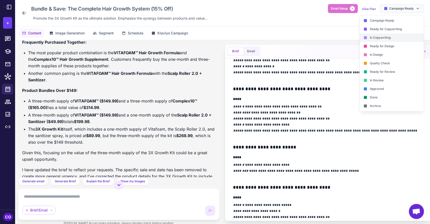
click at [382, 39] on div "In Copywriting" at bounding box center [392, 37] width 64 height 9
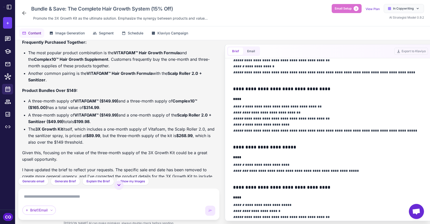
click at [23, 12] on icon at bounding box center [24, 13] width 6 height 6
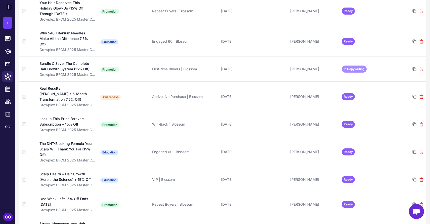
scroll to position [379, 0]
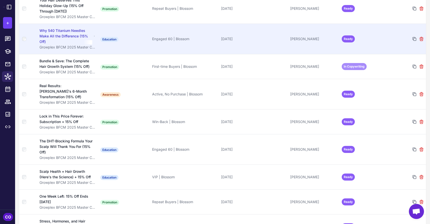
click at [348, 38] on span "Ready" at bounding box center [348, 38] width 13 height 7
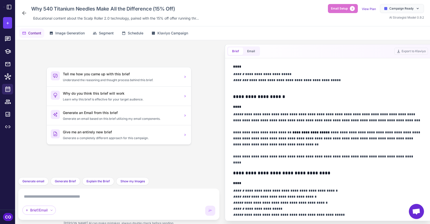
scroll to position [261, 0]
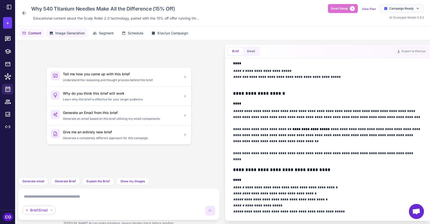
click at [58, 34] on span "Image Generation" at bounding box center [69, 33] width 29 height 6
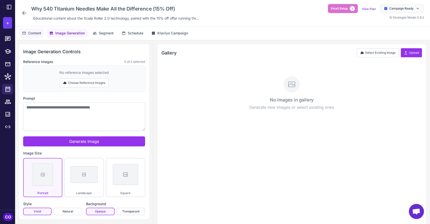
click at [33, 34] on span "Content" at bounding box center [34, 33] width 13 height 6
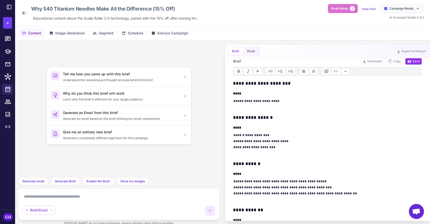
scroll to position [0, 0]
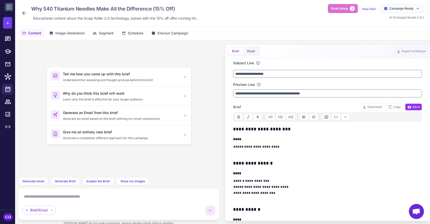
click at [7, 5] on icon at bounding box center [9, 7] width 6 height 6
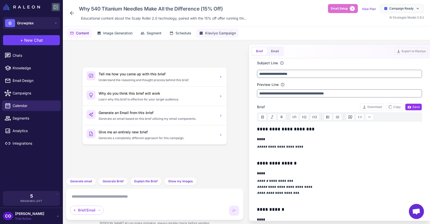
click at [219, 33] on span "Klaviyo Campaign" at bounding box center [220, 33] width 31 height 6
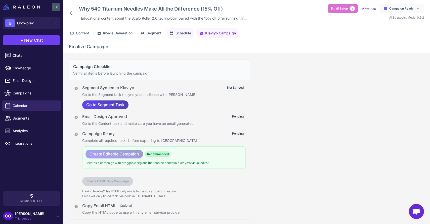
click at [181, 32] on span "Schedule" at bounding box center [184, 33] width 16 height 6
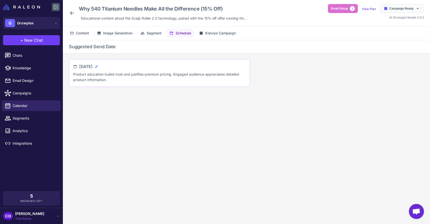
click at [99, 66] on icon at bounding box center [97, 67] width 4 height 4
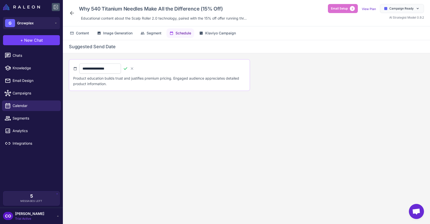
click at [128, 69] on icon at bounding box center [125, 68] width 5 height 5
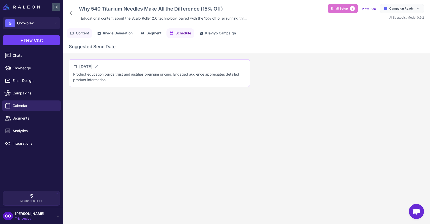
click at [77, 33] on span "Content" at bounding box center [82, 33] width 13 height 6
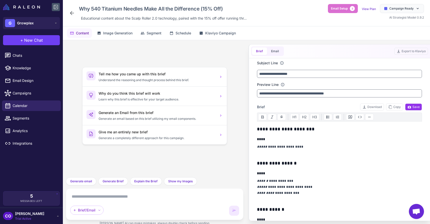
click at [72, 12] on icon at bounding box center [72, 13] width 6 height 6
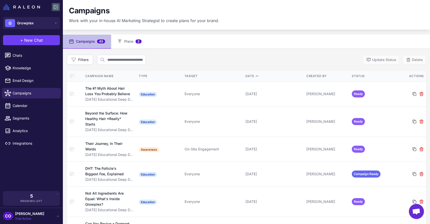
click at [234, 60] on div "Filters Update Status Delete" at bounding box center [246, 60] width 359 height 10
